Goal: Transaction & Acquisition: Purchase product/service

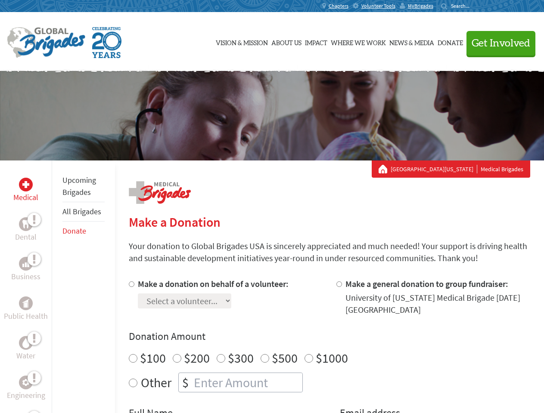
click at [475, 6] on div "Search for:" at bounding box center [458, 6] width 34 height 7
click at [497, 43] on span "Get Involved" at bounding box center [501, 43] width 59 height 10
click at [57, 287] on div "Upcoming Brigades All Brigades Donate" at bounding box center [83, 367] width 63 height 413
click at [329, 346] on div "Donation Amount $100 $200 $300 $500 $1000 Other $" at bounding box center [329, 361] width 401 height 63
click at [130, 284] on input "Make a donation on behalf of a volunteer:" at bounding box center [132, 285] width 6 height 6
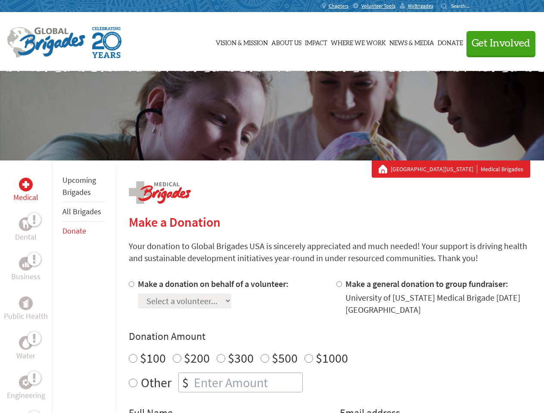
radio input "true"
click at [338, 284] on input "Make a general donation to group fundraiser:" at bounding box center [339, 285] width 6 height 6
radio input "true"
